Goal: Task Accomplishment & Management: Manage account settings

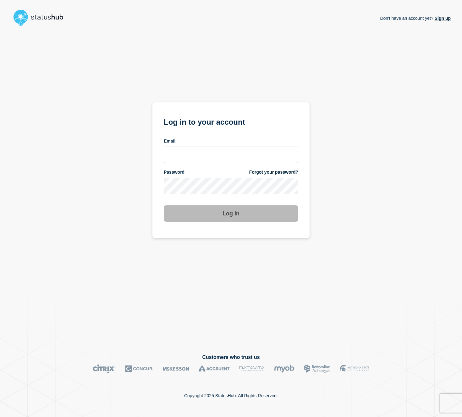
type input "[EMAIL_ADDRESS][PERSON_NAME][DOMAIN_NAME]"
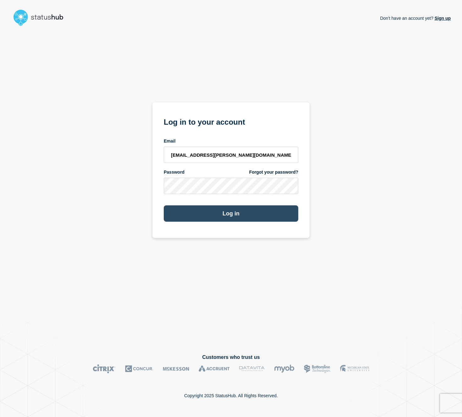
click at [236, 216] on button "Log in" at bounding box center [231, 213] width 134 height 16
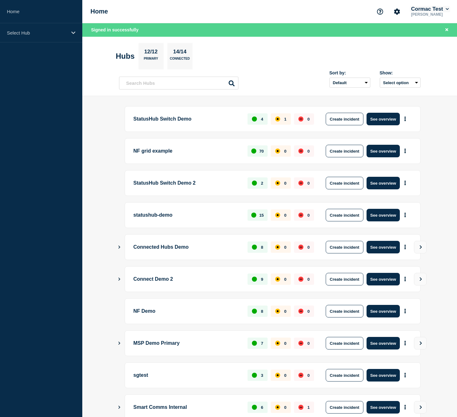
click at [446, 10] on icon at bounding box center [447, 9] width 3 height 4
click at [421, 72] on link "User settings" at bounding box center [422, 69] width 28 height 5
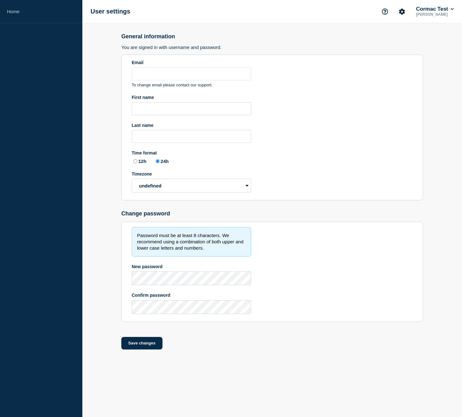
type input "[EMAIL_ADDRESS][PERSON_NAME][DOMAIN_NAME]"
type input "Cormac"
type input "[PERSON_NAME]"
radio input "true"
select select "hub"
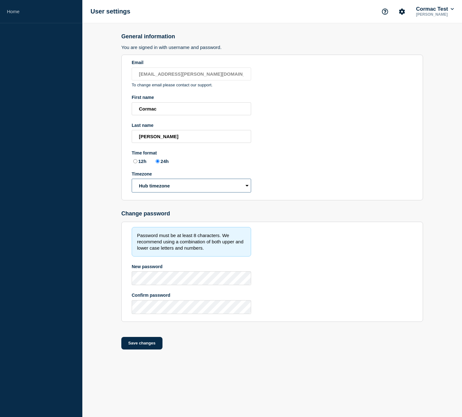
click at [177, 193] on select "Hub timezone Local timezone (UTC/GMT+00:00) UTC" at bounding box center [191, 186] width 119 height 14
click at [146, 193] on select "Hub timezone Local timezone (UTC/GMT+00:00) UTC" at bounding box center [191, 186] width 119 height 14
click at [194, 193] on select "Hub timezone Local timezone (UTC/GMT+00:00) UTC" at bounding box center [191, 186] width 119 height 14
click at [284, 200] on section "Email [EMAIL_ADDRESS][PERSON_NAME][DOMAIN_NAME] To change email please contact …" at bounding box center [272, 128] width 302 height 146
click at [451, 11] on icon at bounding box center [452, 9] width 3 height 4
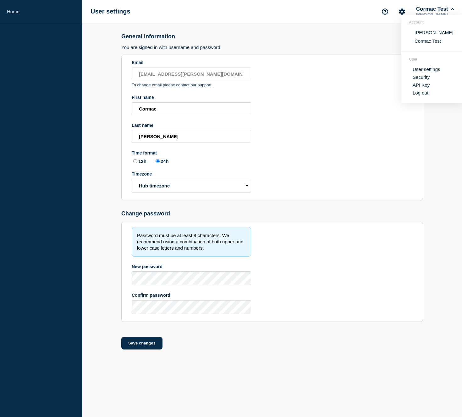
click at [419, 72] on link "User settings" at bounding box center [426, 69] width 28 height 5
click at [257, 50] on h3 "You are signed in with username and password." at bounding box center [272, 47] width 302 height 5
click at [442, 13] on p "[PERSON_NAME]" at bounding box center [435, 14] width 40 height 4
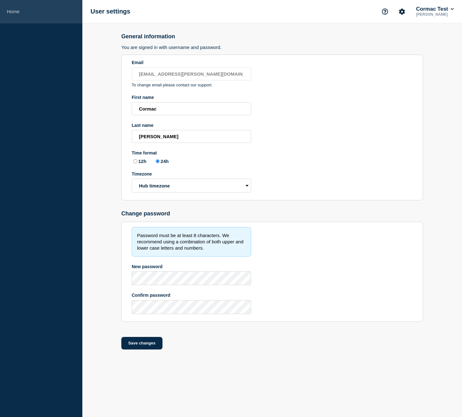
click at [14, 11] on link "Home" at bounding box center [41, 11] width 82 height 23
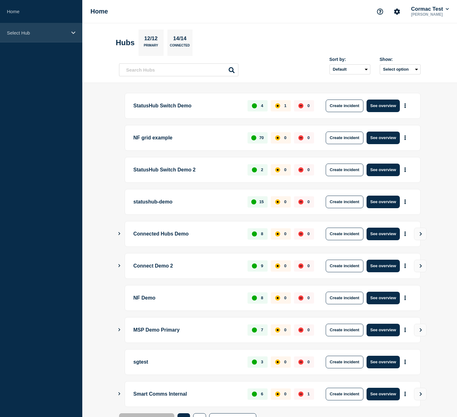
click at [67, 34] on p "Select Hub" at bounding box center [37, 32] width 60 height 5
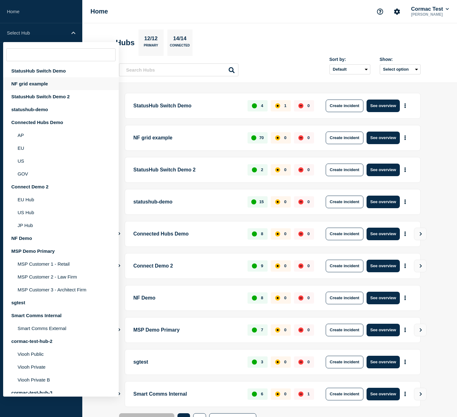
click at [56, 83] on div "NF grid example" at bounding box center [61, 83] width 116 height 13
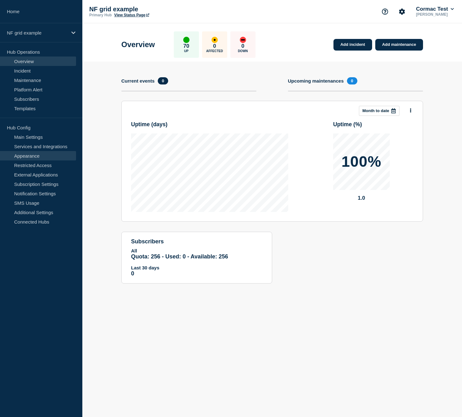
click at [38, 153] on link "Appearance" at bounding box center [38, 155] width 76 height 9
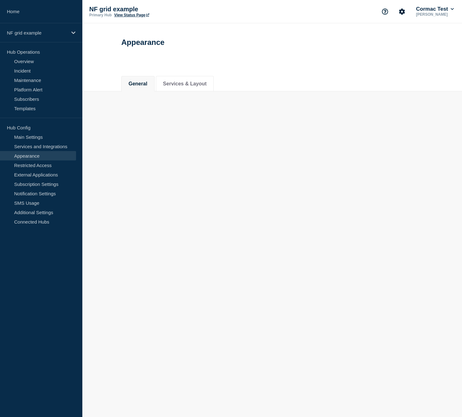
click at [41, 157] on link "Appearance" at bounding box center [38, 155] width 76 height 9
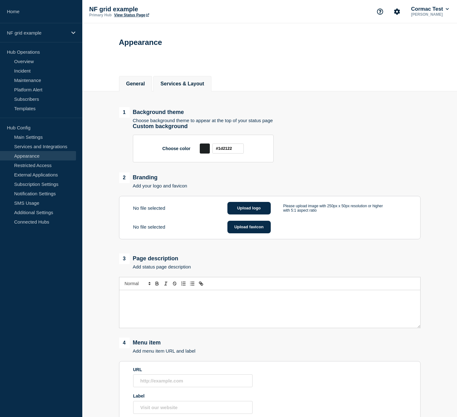
click at [168, 87] on button "Services & Layout" at bounding box center [183, 84] width 44 height 6
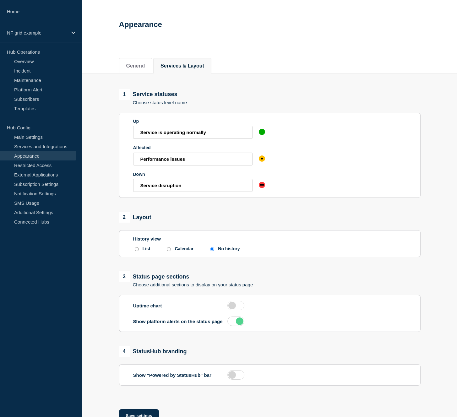
scroll to position [52, 0]
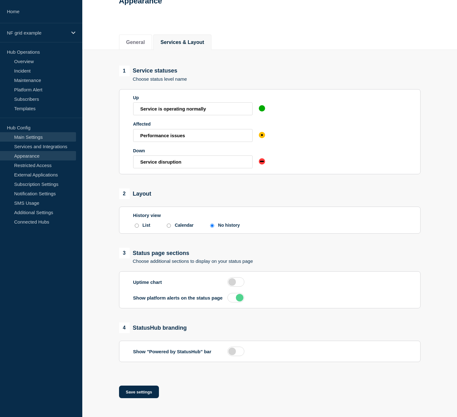
click at [39, 134] on link "Main Settings" at bounding box center [38, 136] width 76 height 9
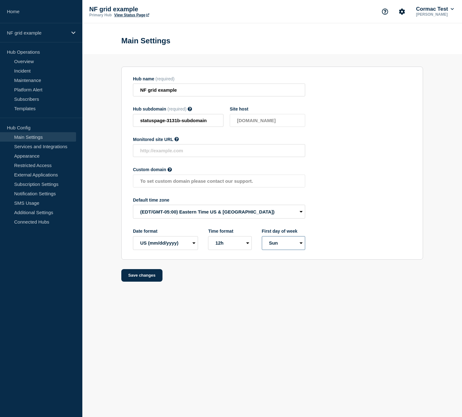
click at [272, 250] on select "Mon Sun" at bounding box center [283, 243] width 43 height 14
click at [216, 250] on select "12h 24h" at bounding box center [229, 243] width 43 height 14
click at [165, 250] on select "EU (dd/mm/yyyy) US (mm/dd/yyyy)" at bounding box center [165, 243] width 65 height 14
click at [169, 219] on select "(SDT/GMT-11:00) [US_STATE] (SST/GMT-11:00) International Date Line West (SST/GM…" at bounding box center [219, 212] width 172 height 14
click at [175, 250] on select "EU (dd/mm/yyyy) US (mm/dd/yyyy)" at bounding box center [165, 243] width 65 height 14
